Goal: Task Accomplishment & Management: Use online tool/utility

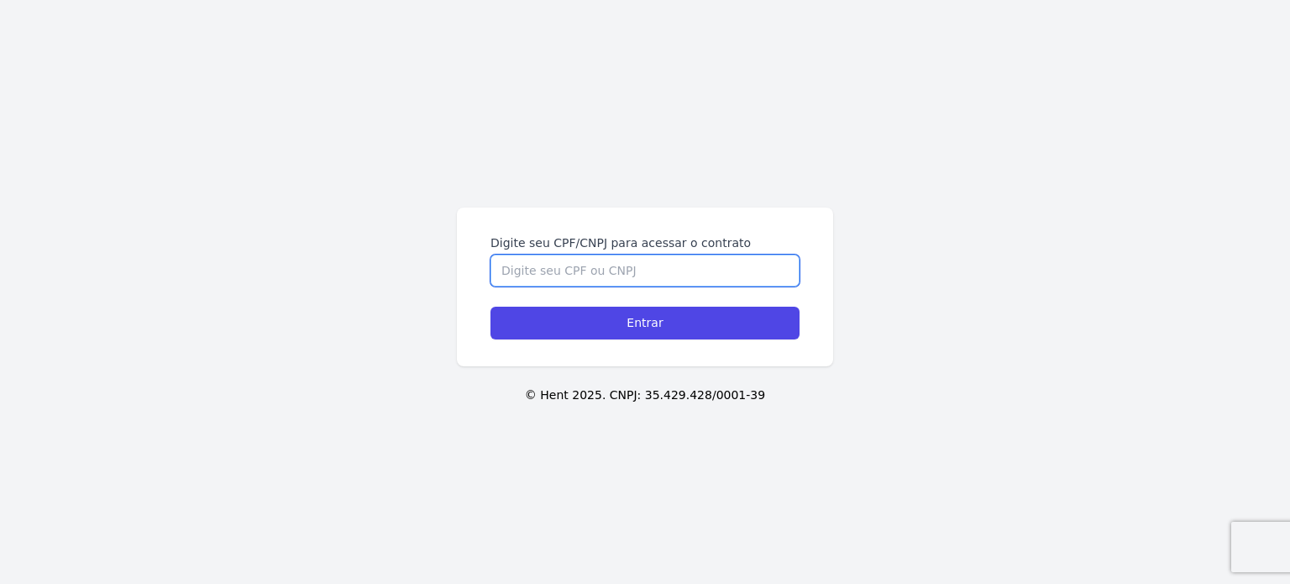
click at [705, 254] on input "Digite seu CPF/CNPJ para acessar o contrato" at bounding box center [644, 270] width 309 height 32
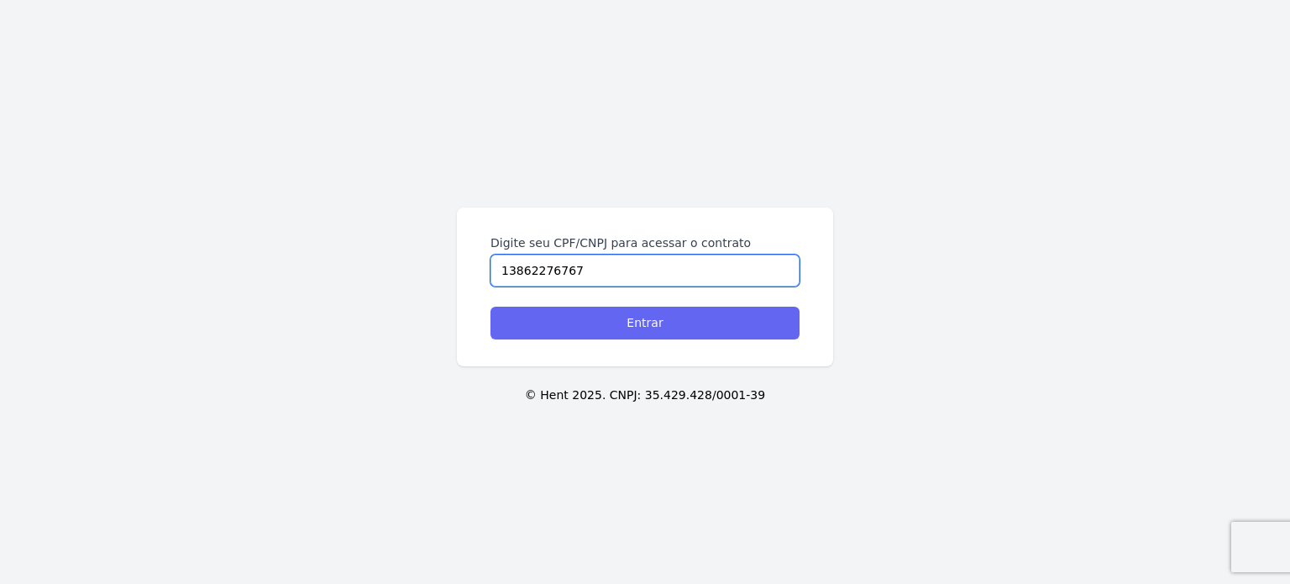
type input "13862276767"
click at [675, 321] on input "Entrar" at bounding box center [644, 323] width 309 height 33
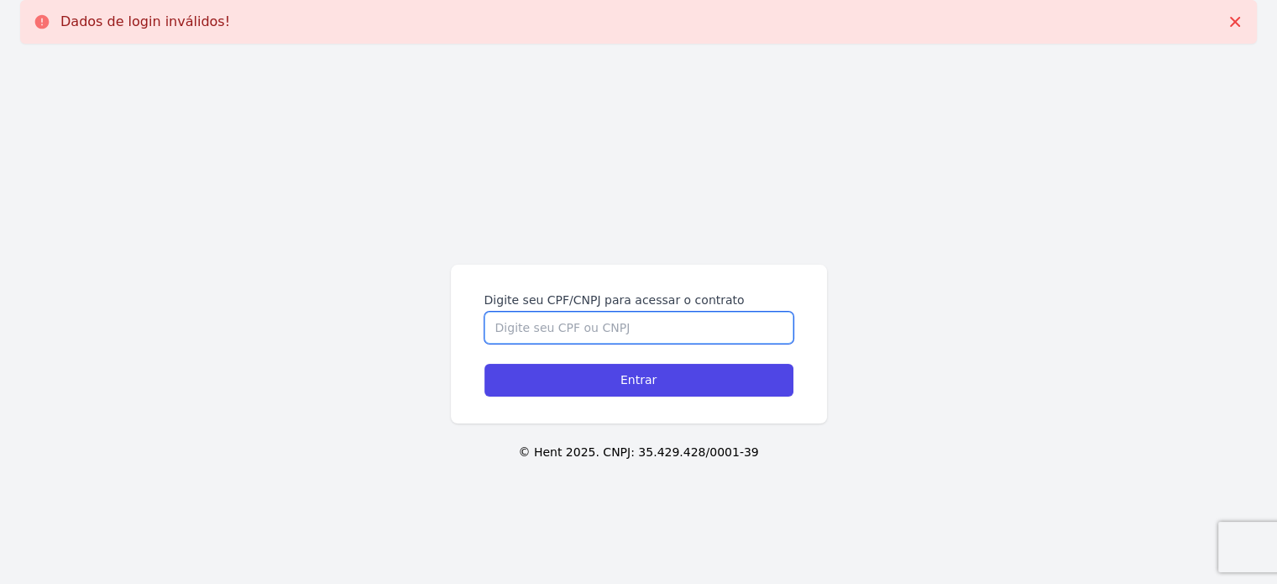
click at [675, 321] on input "Digite seu CPF/CNPJ para acessar o contrato" at bounding box center [639, 328] width 309 height 32
type input "13862276767"
click at [485, 364] on input "Entrar" at bounding box center [639, 380] width 309 height 33
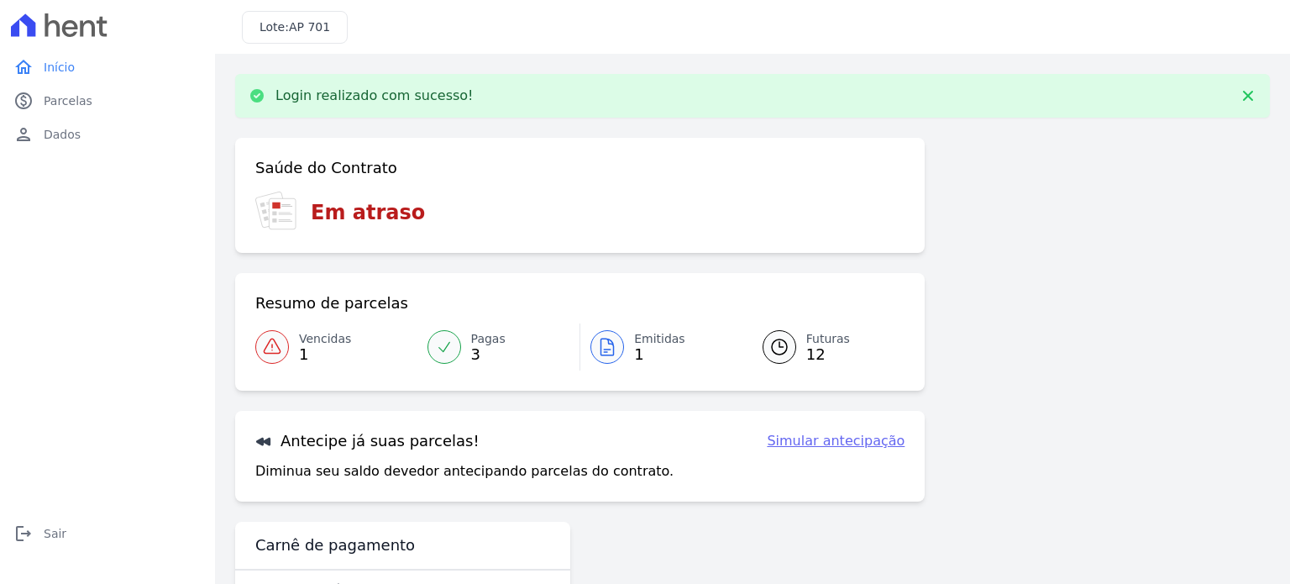
click at [275, 338] on icon at bounding box center [272, 347] width 20 height 20
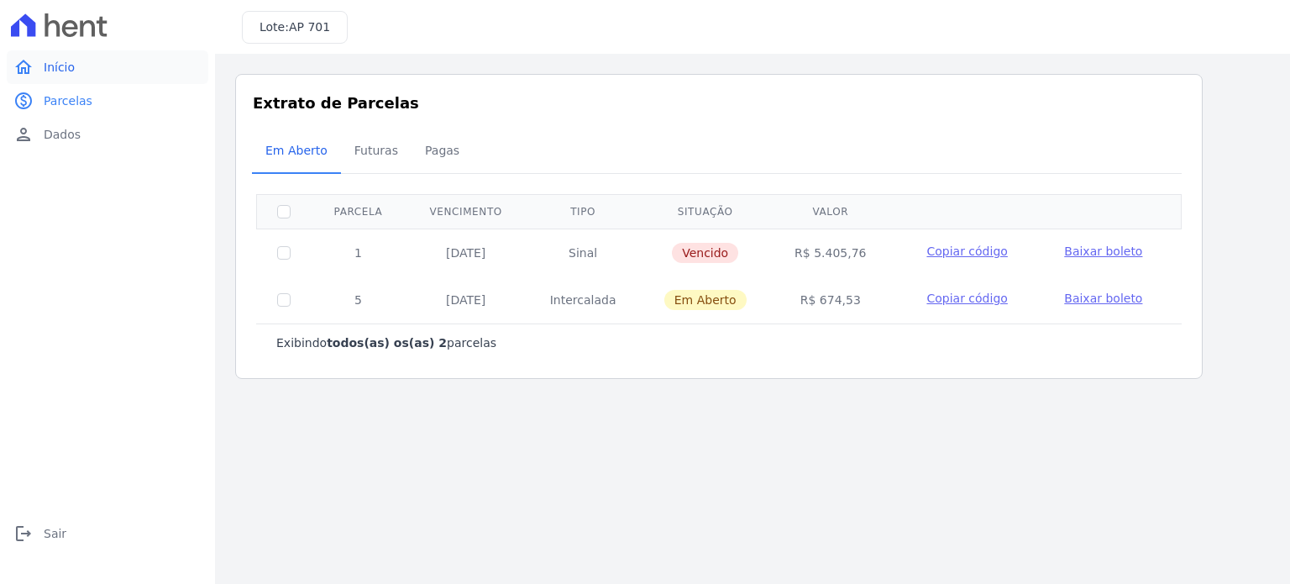
click at [53, 64] on span "Início" at bounding box center [59, 67] width 31 height 17
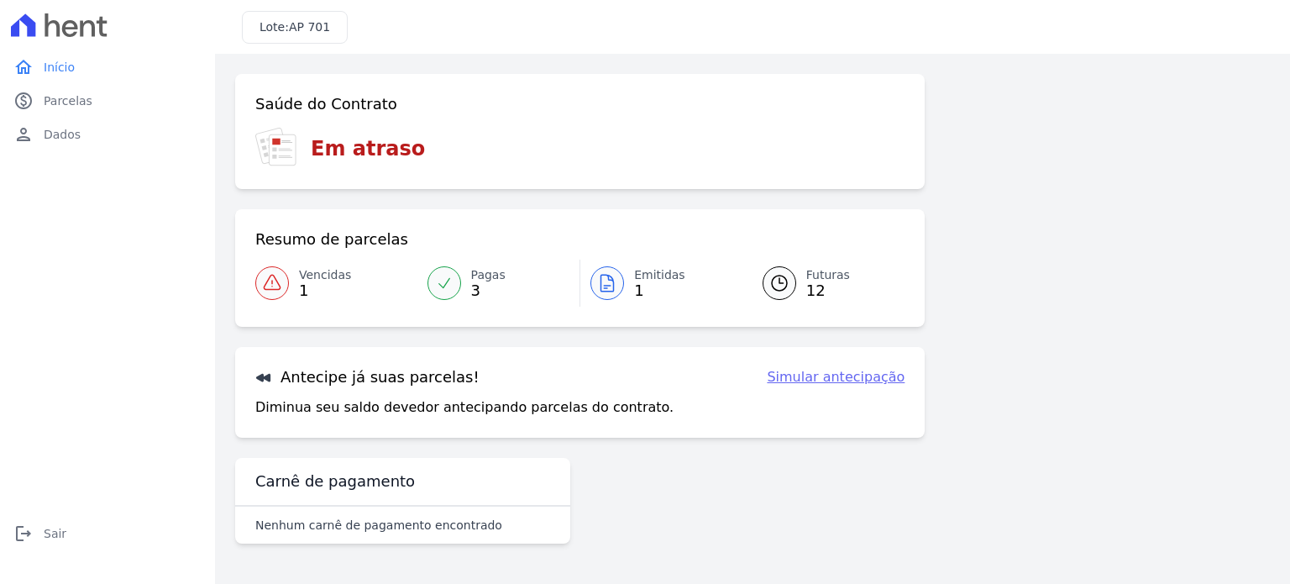
click at [894, 376] on link "Simular antecipação" at bounding box center [836, 377] width 138 height 20
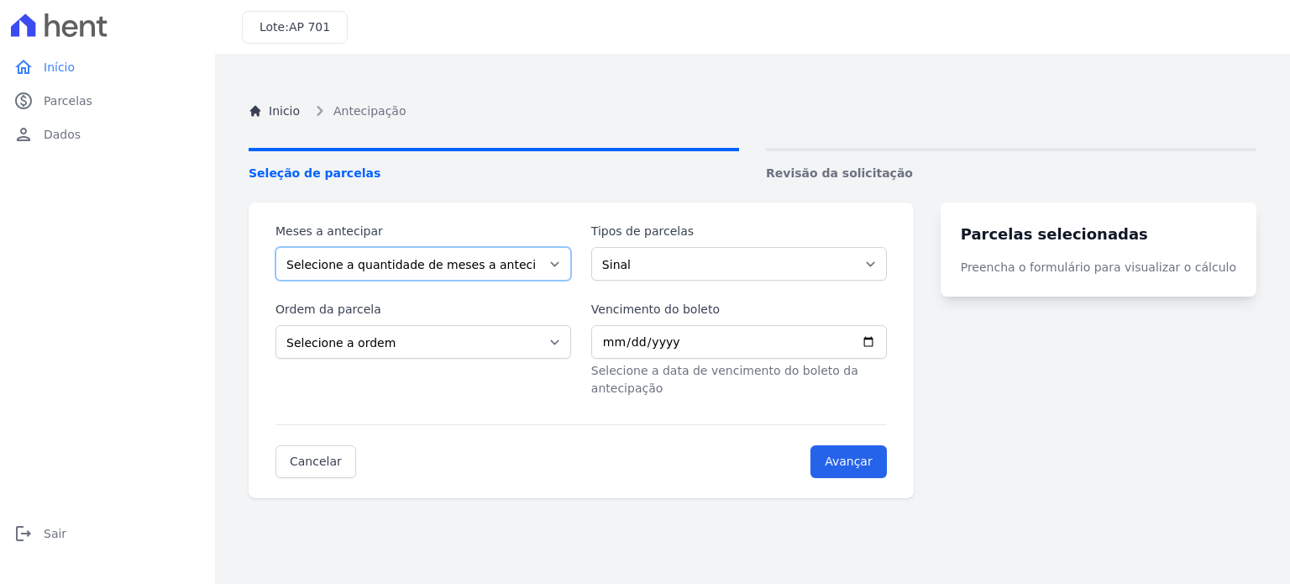
click at [571, 259] on select "Selecione a quantidade de meses a antecipar 1 2 3 4 5 6 7 8 9 10 11 12 13 14 15…" at bounding box center [423, 264] width 296 height 34
select select "3"
click at [275, 247] on select "Selecione a quantidade de meses a antecipar 1 2 3 4 5 6 7 8 9 10 11 12 13 14 15…" at bounding box center [423, 264] width 296 height 34
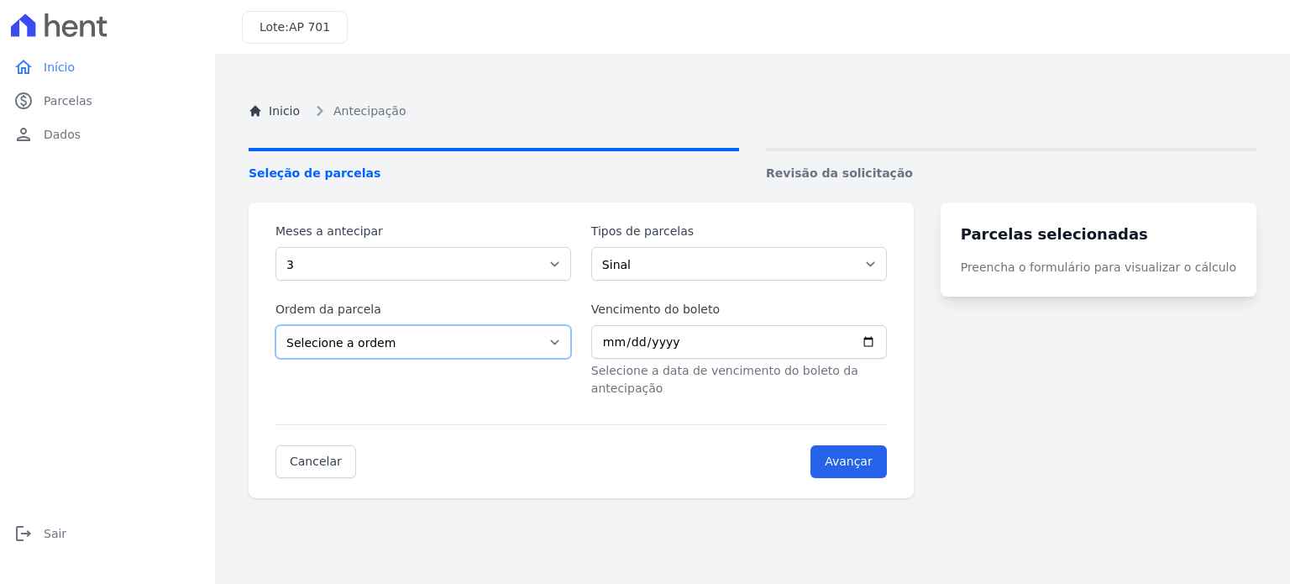
click at [422, 335] on select "Selecione a ordem Últimas parcelas Primeiras parcelas" at bounding box center [423, 342] width 296 height 34
click at [275, 325] on select "Selecione a ordem Últimas parcelas Primeiras parcelas" at bounding box center [423, 342] width 296 height 34
click at [887, 341] on input "Vencimento do boleto" at bounding box center [739, 342] width 296 height 34
type input "[DATE]"
click at [887, 445] on input "Avançar" at bounding box center [848, 461] width 76 height 33
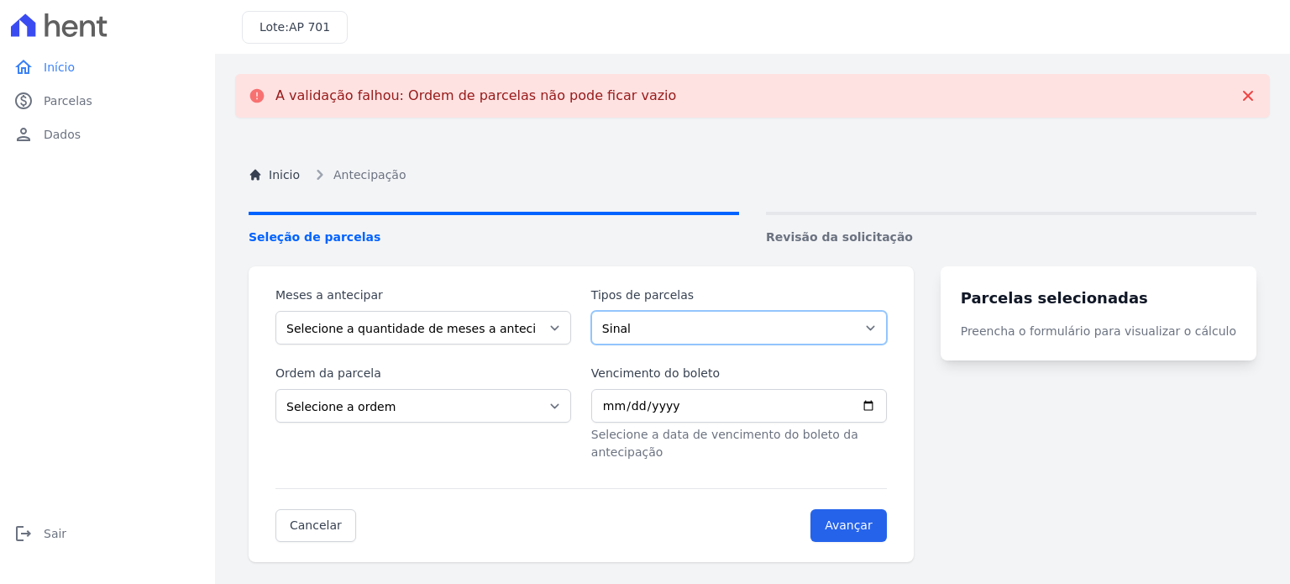
click at [814, 331] on select "Sinal Intercalada Parcela Normal" at bounding box center [739, 328] width 296 height 34
select select "standard"
click at [601, 311] on select "Sinal Intercalada Parcela Normal" at bounding box center [739, 328] width 296 height 34
click at [517, 328] on select "Selecione a quantidade de meses a antecipar 1 2 3 4 5 6 7 8 9 10 11 12 13 14 15…" at bounding box center [423, 328] width 296 height 34
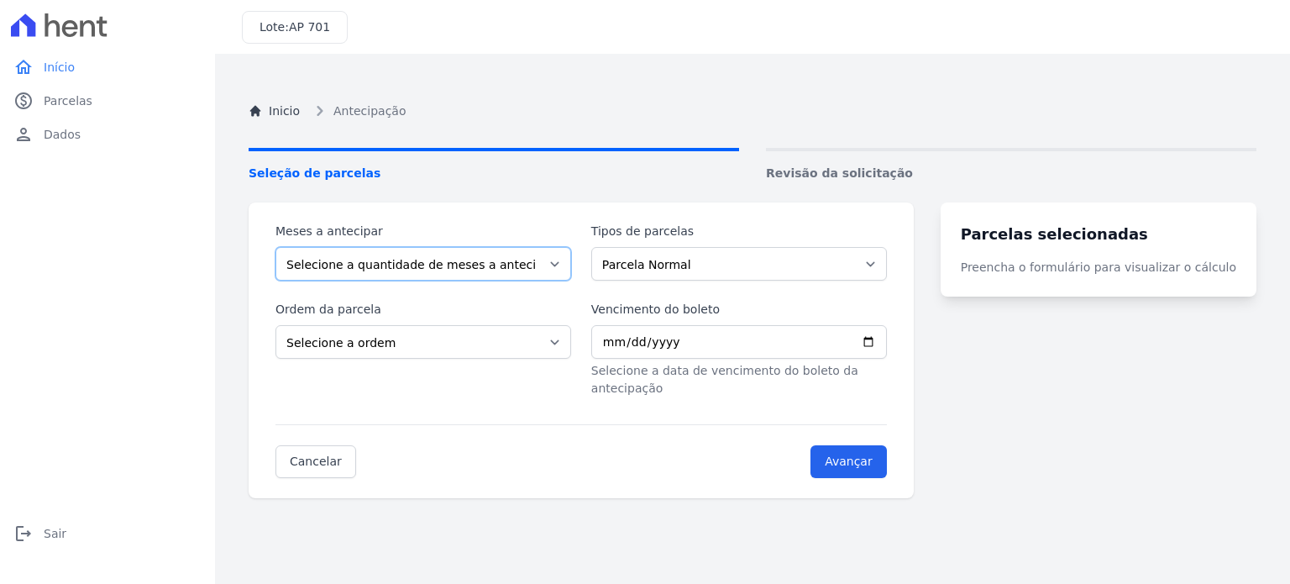
select select "3"
click at [275, 247] on select "Selecione a quantidade de meses a antecipar 1 2 3 4 5 6 7 8 9 10 11 12 13 14 15…" at bounding box center [423, 264] width 296 height 34
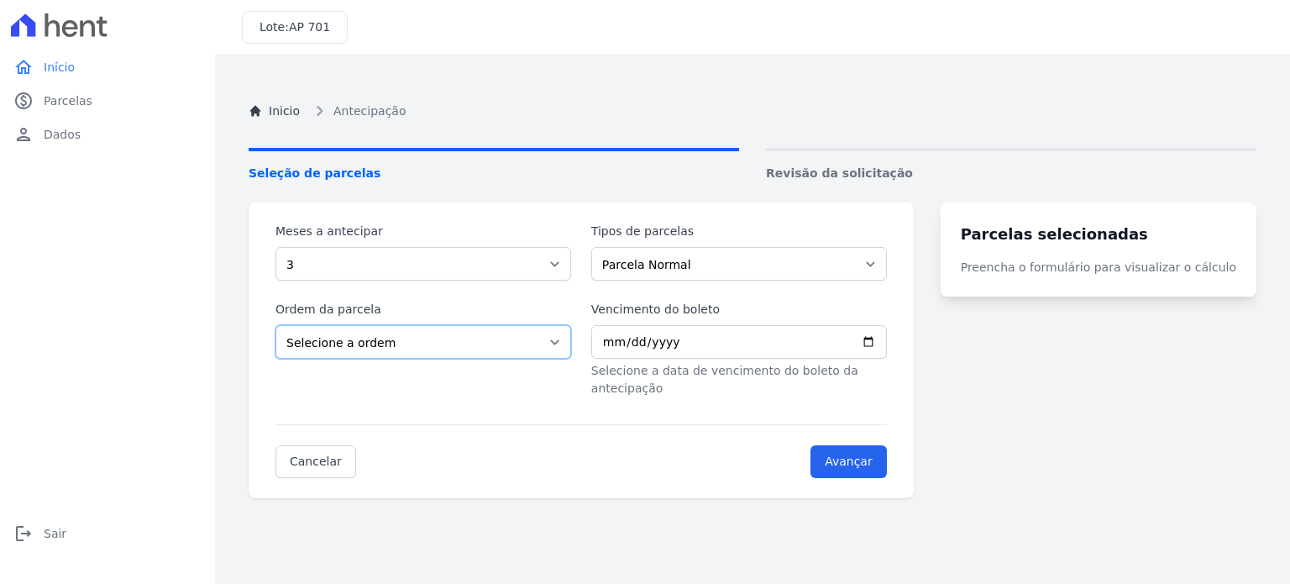
click at [380, 341] on select "Selecione a ordem Últimas parcelas Primeiras parcelas" at bounding box center [423, 342] width 296 height 34
click at [275, 325] on select "Selecione a ordem Últimas parcelas Primeiras parcelas" at bounding box center [423, 342] width 296 height 34
click at [887, 344] on input "Vencimento do boleto" at bounding box center [739, 342] width 296 height 34
type input "[DATE]"
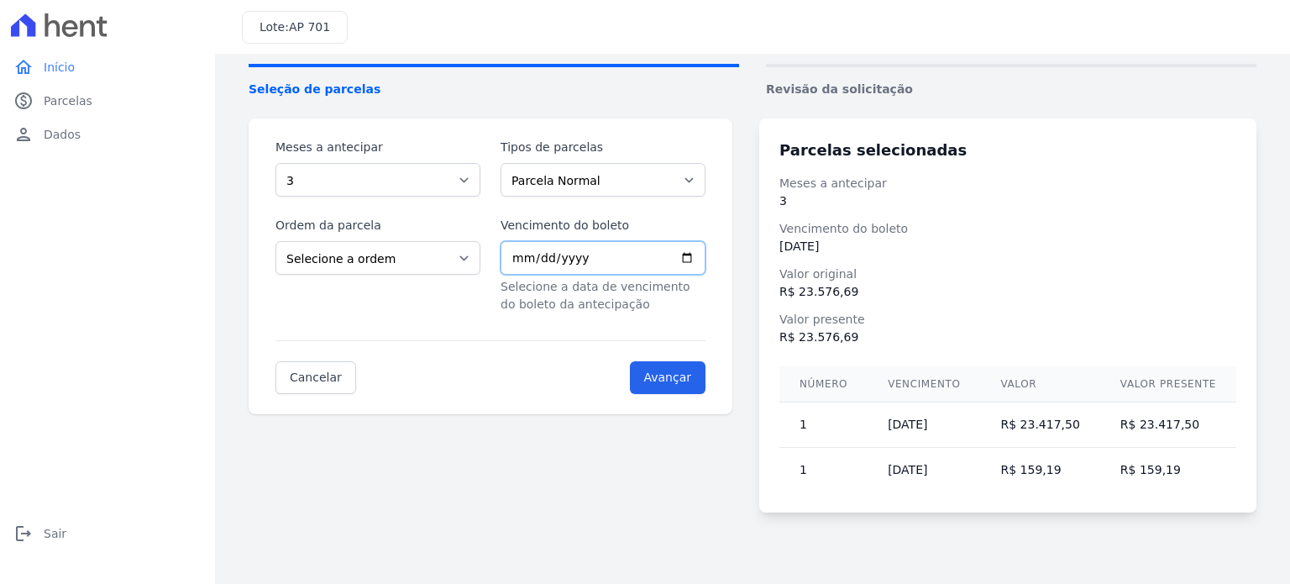
scroll to position [94, 0]
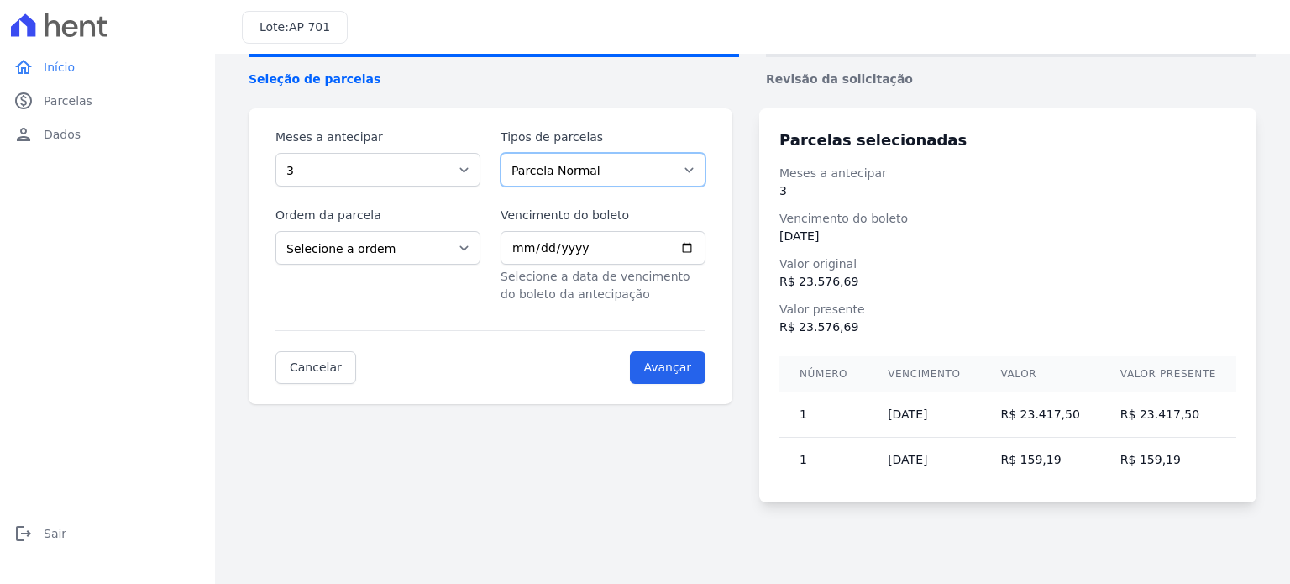
click at [566, 170] on select "Sinal Intercalada Parcela Normal" at bounding box center [603, 170] width 205 height 34
select select "interleaved"
click at [507, 153] on select "Sinal Intercalada Parcela Normal" at bounding box center [603, 170] width 205 height 34
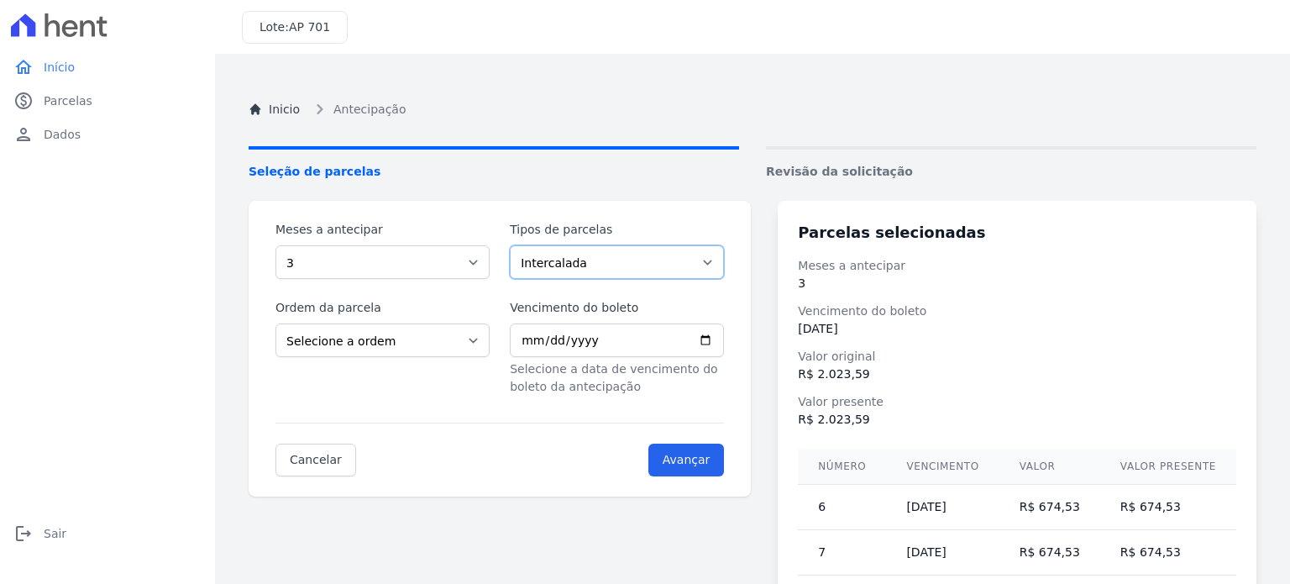
scroll to position [0, 0]
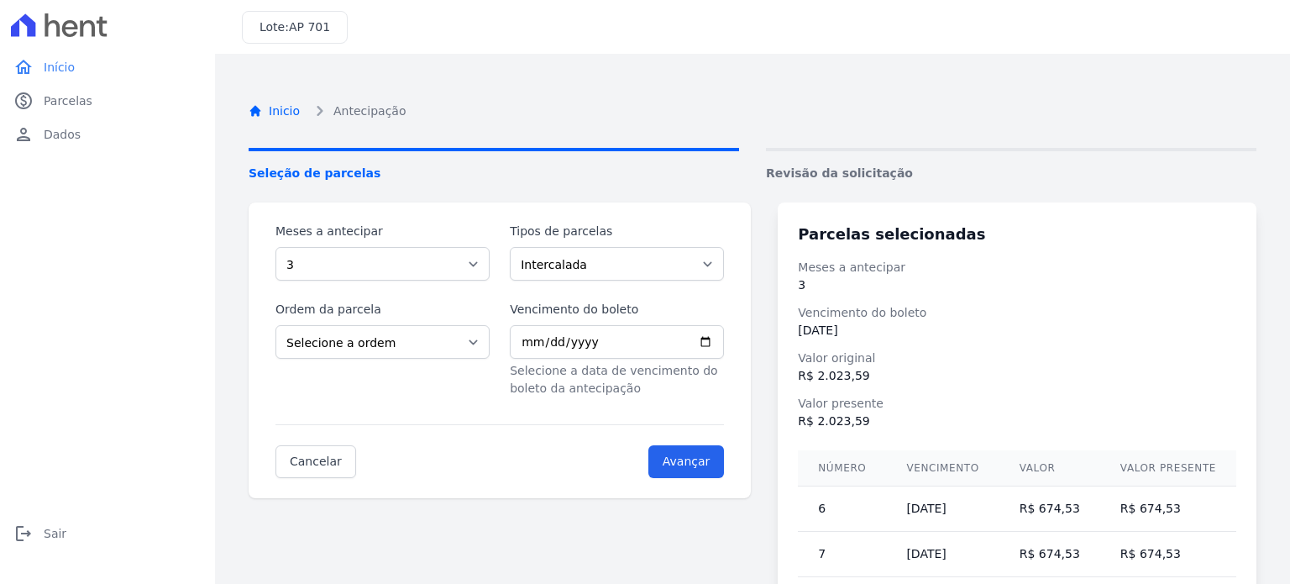
click at [275, 110] on link "Inicio" at bounding box center [274, 111] width 51 height 18
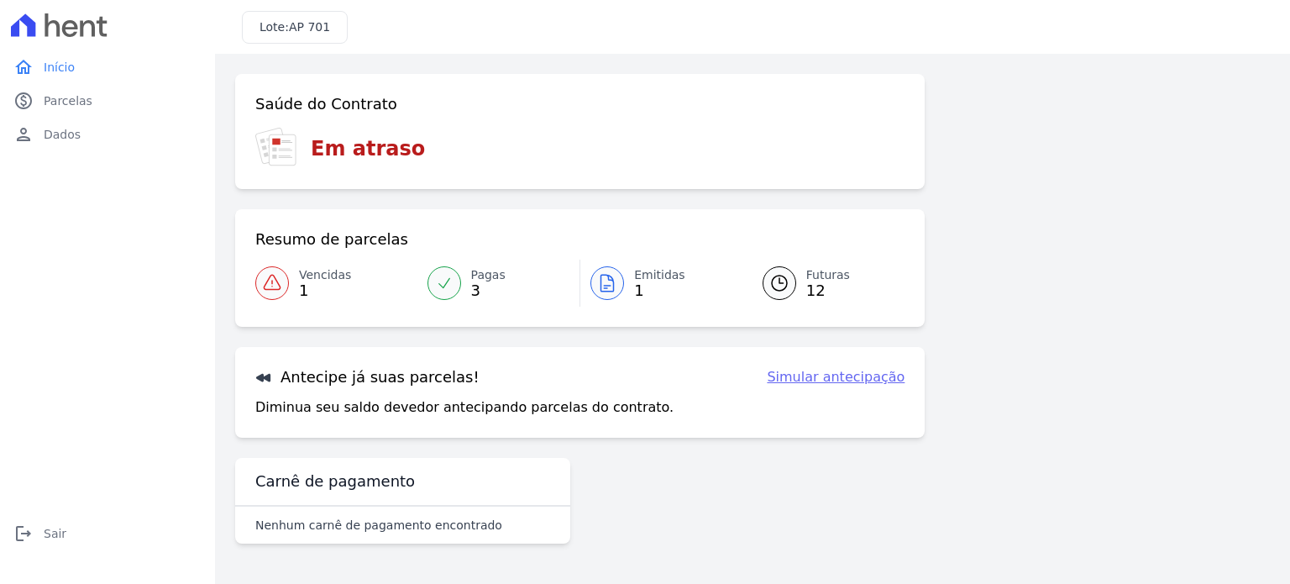
click at [797, 280] on link "Futuras 12" at bounding box center [823, 283] width 163 height 47
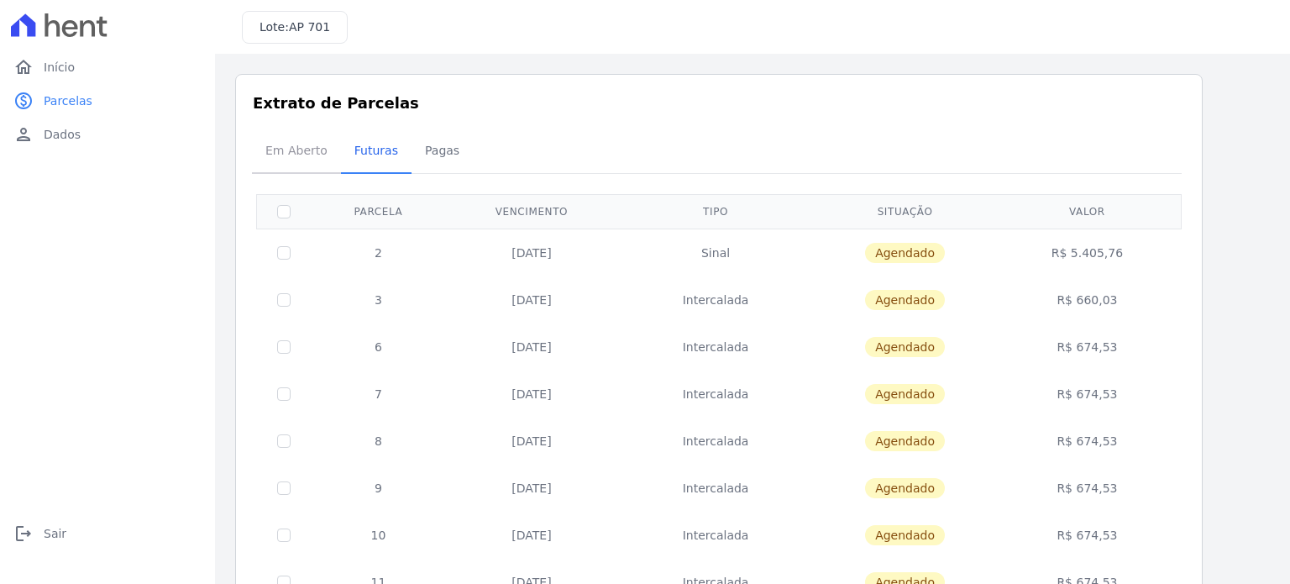
click at [304, 147] on span "Em Aberto" at bounding box center [296, 151] width 82 height 34
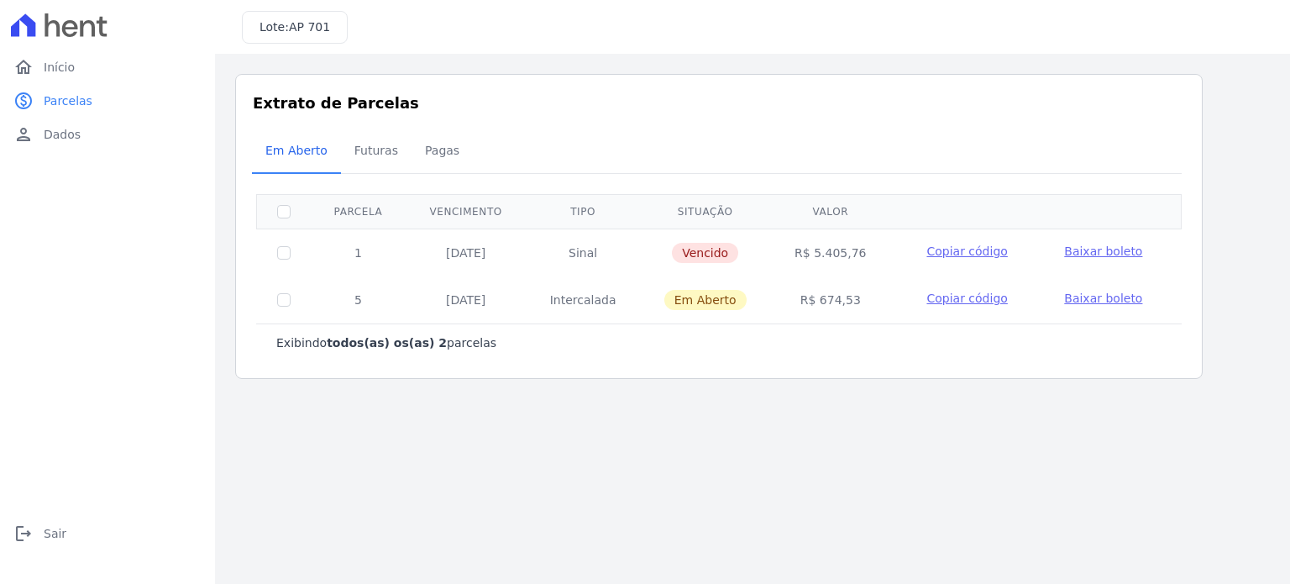
click at [464, 150] on div "Em Aberto Futuras [GEOGRAPHIC_DATA]" at bounding box center [719, 151] width 934 height 41
click at [421, 150] on span "Pagas" at bounding box center [442, 151] width 55 height 34
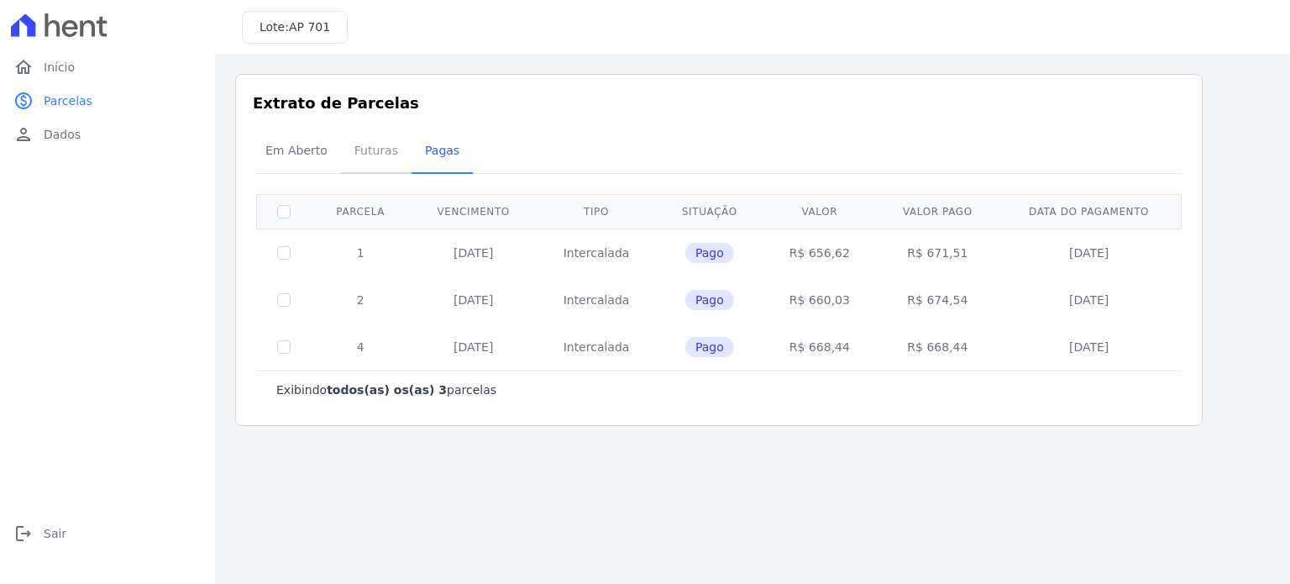
click at [383, 134] on span "Futuras" at bounding box center [376, 151] width 64 height 34
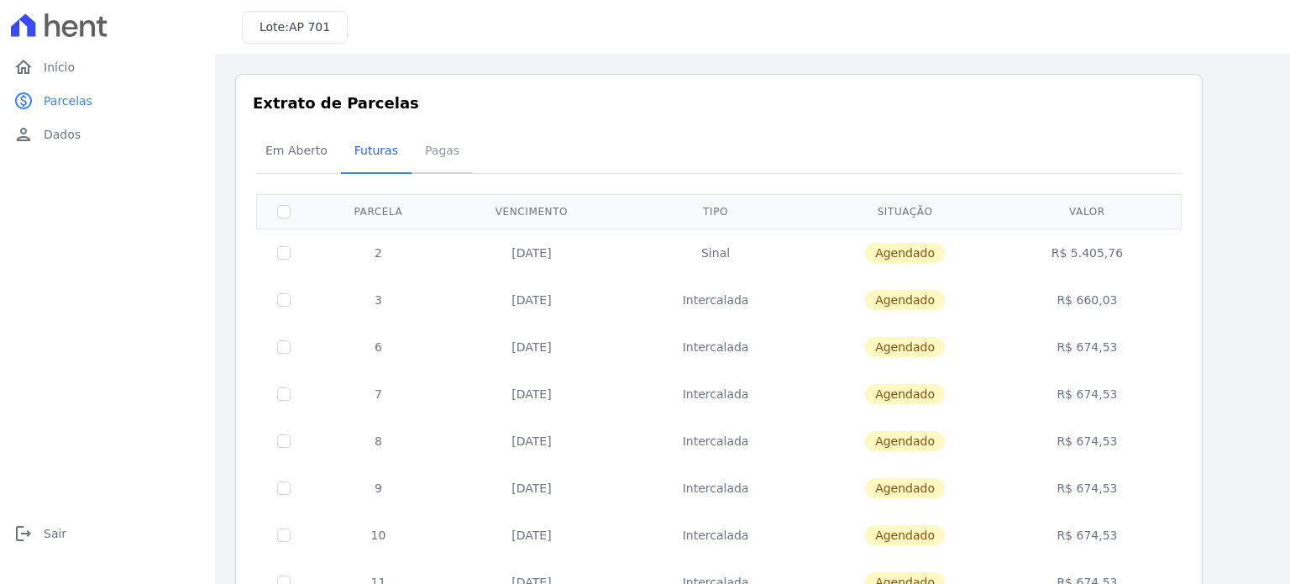
click at [437, 147] on span "Pagas" at bounding box center [442, 151] width 55 height 34
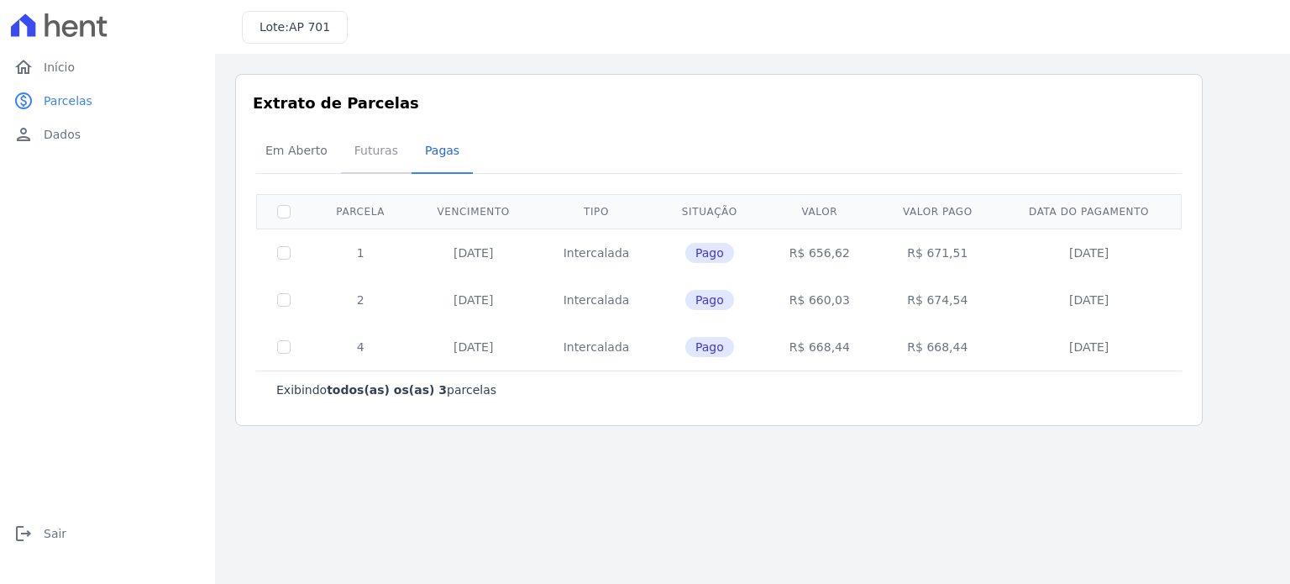
click at [370, 150] on span "Futuras" at bounding box center [376, 151] width 64 height 34
